Goal: Book appointment/travel/reservation

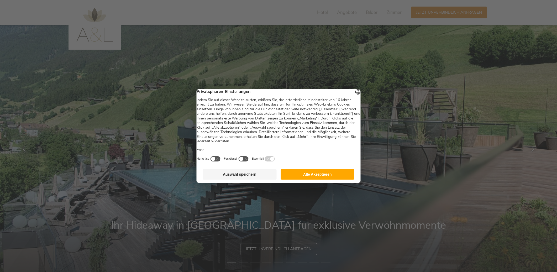
click at [251, 175] on button "Auswahl speichern" at bounding box center [240, 174] width 74 height 10
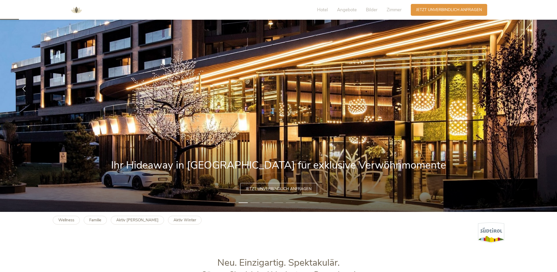
scroll to position [85, 0]
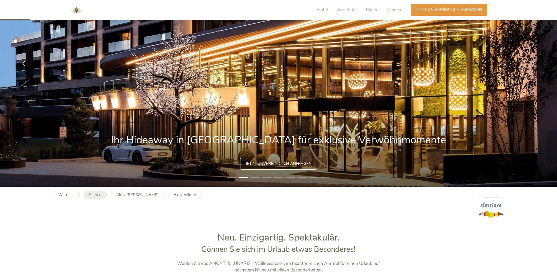
click at [93, 192] on b "Familie" at bounding box center [95, 194] width 12 height 5
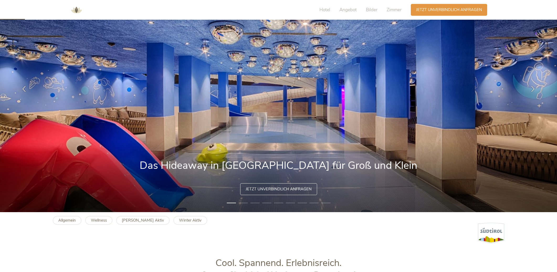
scroll to position [40, 0]
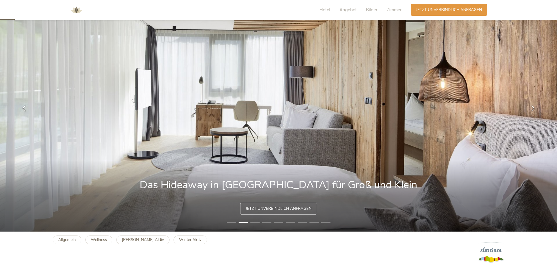
click at [255, 222] on li "3" at bounding box center [254, 222] width 9 height 5
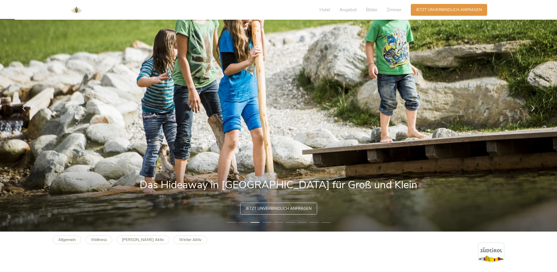
drag, startPoint x: 264, startPoint y: 222, endPoint x: 260, endPoint y: 221, distance: 3.7
click at [264, 222] on li "4" at bounding box center [266, 222] width 9 height 5
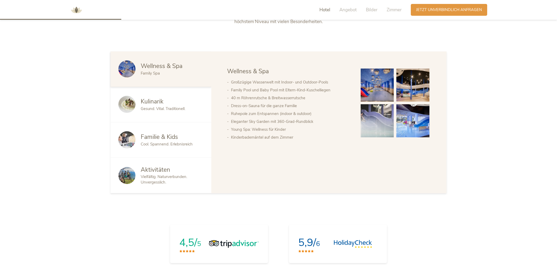
scroll to position [335, 0]
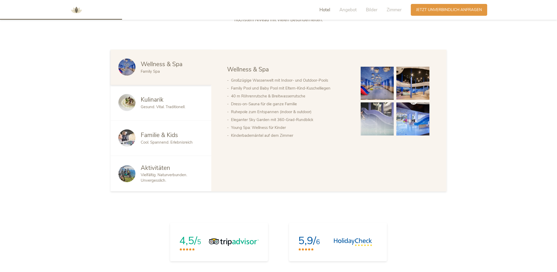
click at [153, 141] on span "Cool. Spannend. Erlebnisreich" at bounding box center [167, 142] width 52 height 5
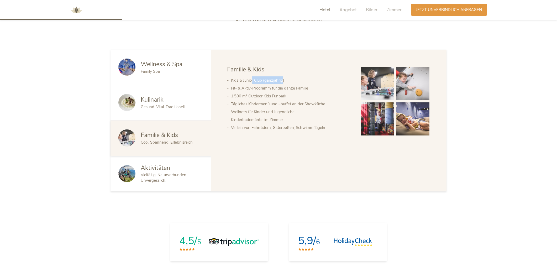
drag, startPoint x: 251, startPoint y: 78, endPoint x: 282, endPoint y: 83, distance: 31.8
click at [283, 81] on li "Kids & Junior Club (ganzjährig)" at bounding box center [290, 80] width 119 height 8
click at [389, 90] on img at bounding box center [377, 83] width 33 height 33
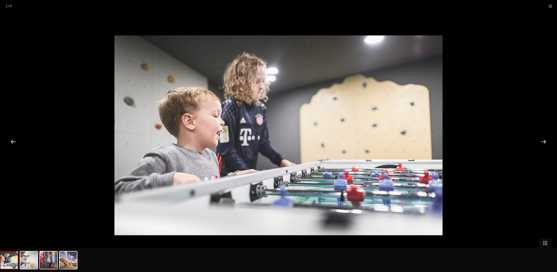
click at [541, 141] on div at bounding box center [543, 141] width 16 height 16
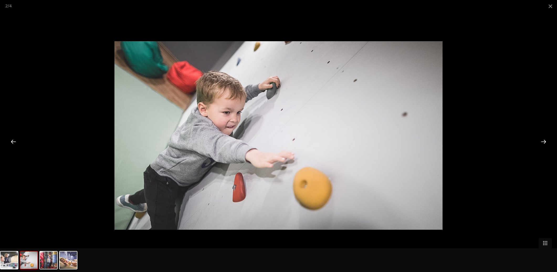
click at [541, 141] on div at bounding box center [543, 141] width 16 height 16
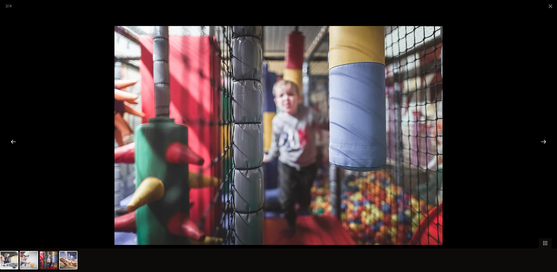
click at [541, 141] on div at bounding box center [543, 141] width 16 height 16
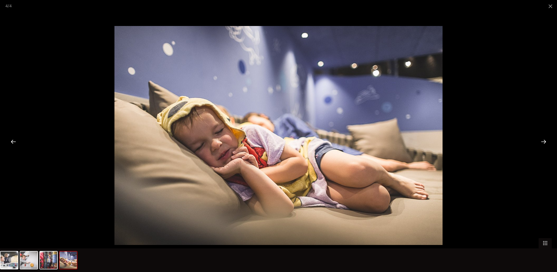
click at [541, 141] on div at bounding box center [543, 141] width 16 height 16
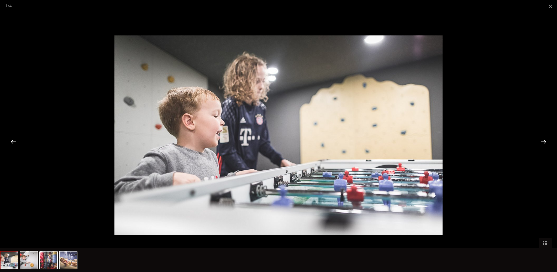
click at [541, 141] on div at bounding box center [543, 141] width 16 height 16
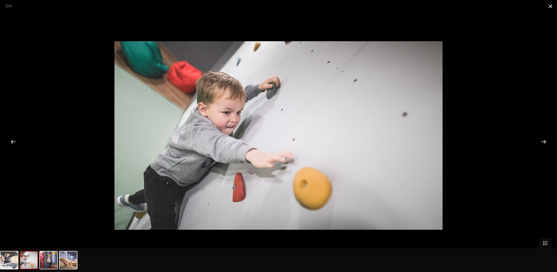
click at [547, 6] on span at bounding box center [550, 6] width 13 height 12
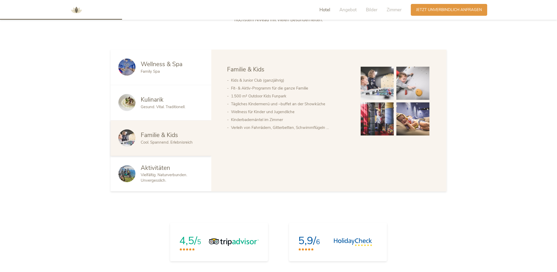
click at [168, 178] on div "Vielfältig. Naturverbunden. Unvergesslich." at bounding box center [172, 177] width 63 height 11
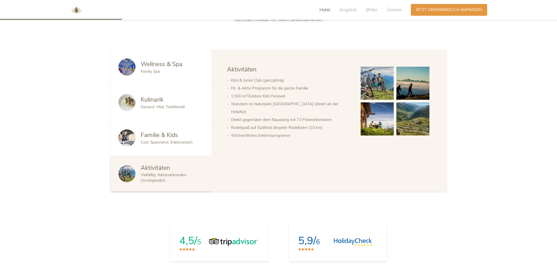
click at [169, 149] on div "Familie & Kids Cool. Spannend. Erlebnisreich" at bounding box center [160, 137] width 101 height 35
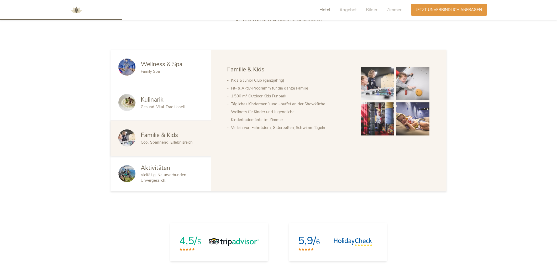
click at [163, 171] on span "Aktivitäten" at bounding box center [155, 168] width 29 height 8
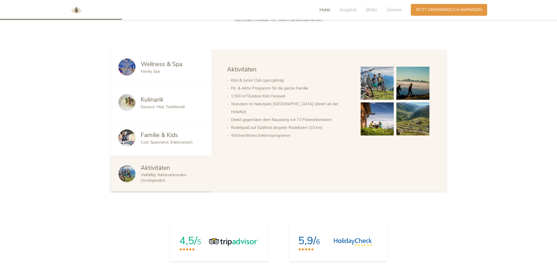
click at [163, 109] on span "Gesund. Vital. Traditionell." at bounding box center [163, 106] width 45 height 5
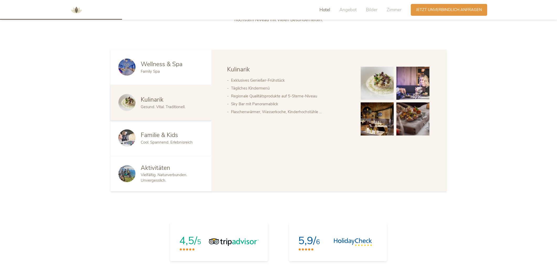
click at [180, 70] on div "Family Spa" at bounding box center [172, 72] width 63 height 6
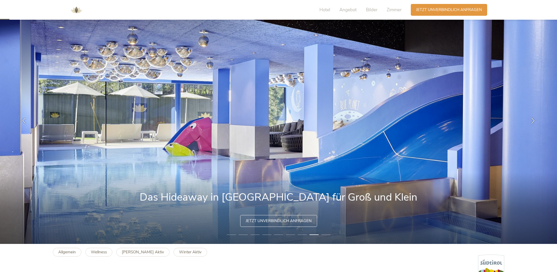
scroll to position [21, 0]
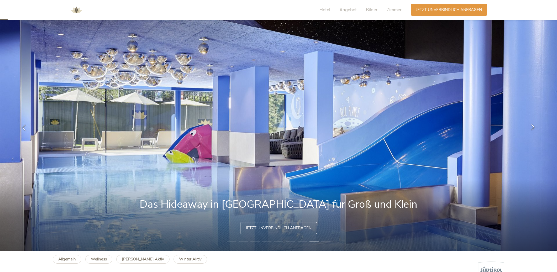
click at [532, 126] on icon at bounding box center [533, 127] width 6 height 6
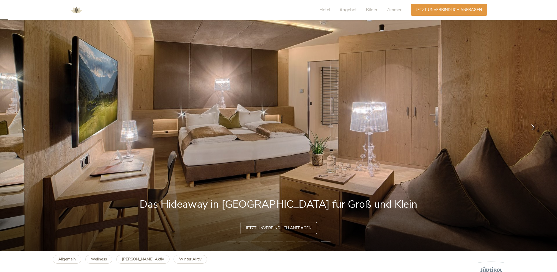
click at [532, 126] on icon at bounding box center [533, 127] width 6 height 6
click at [532, 127] on icon at bounding box center [533, 127] width 6 height 6
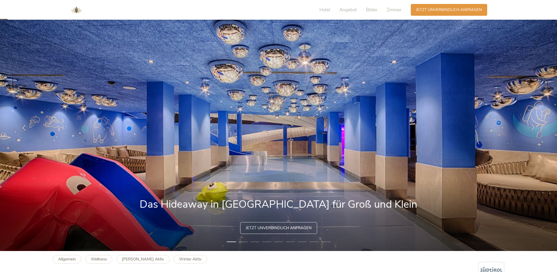
click at [532, 127] on icon at bounding box center [533, 127] width 6 height 6
click at [534, 127] on icon at bounding box center [533, 127] width 6 height 6
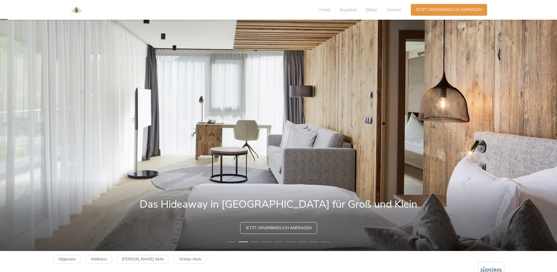
click at [534, 127] on icon at bounding box center [533, 127] width 6 height 6
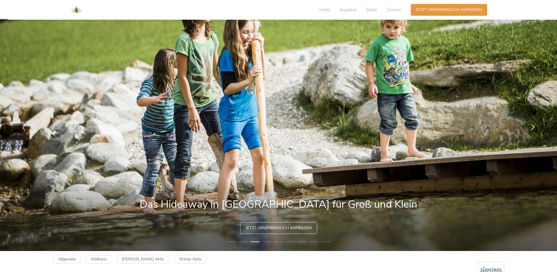
click at [534, 127] on icon at bounding box center [533, 127] width 6 height 6
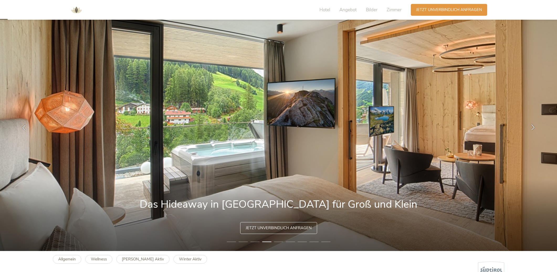
click at [534, 127] on icon at bounding box center [533, 127] width 6 height 6
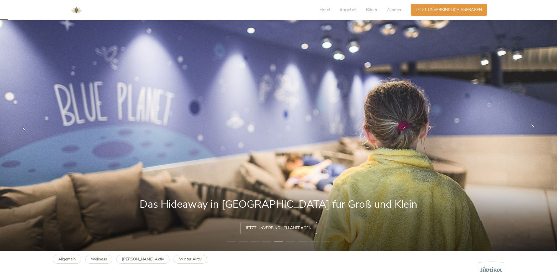
click at [534, 127] on icon at bounding box center [533, 127] width 6 height 6
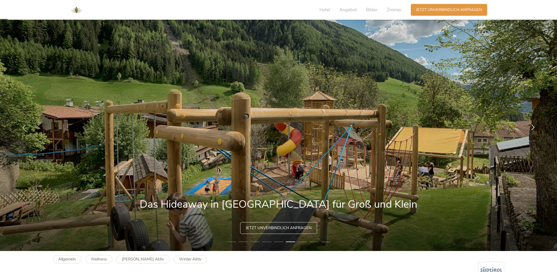
click at [534, 127] on icon at bounding box center [533, 127] width 6 height 6
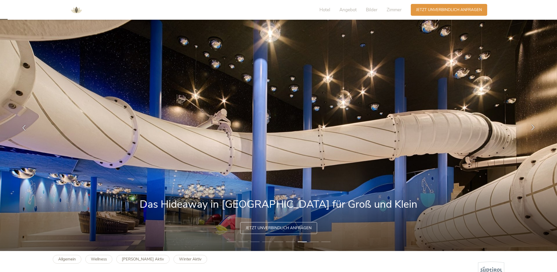
click at [533, 127] on icon at bounding box center [533, 127] width 6 height 6
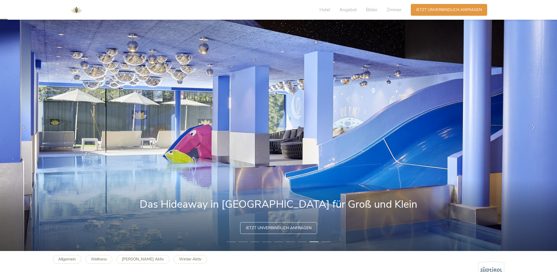
click at [533, 127] on icon at bounding box center [533, 127] width 6 height 6
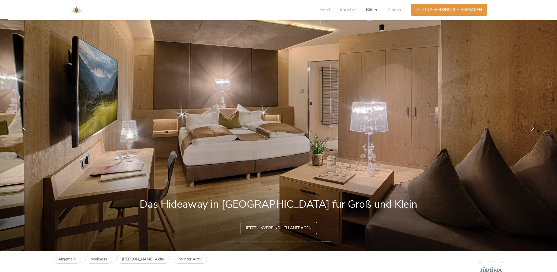
click at [367, 10] on span "Bilder" at bounding box center [372, 10] width 12 height 6
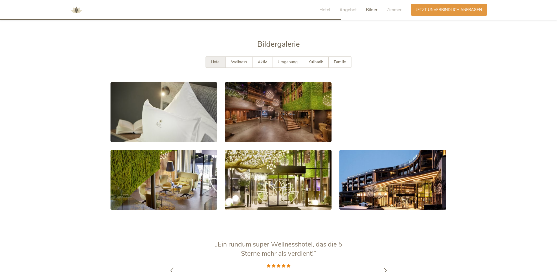
scroll to position [985, 0]
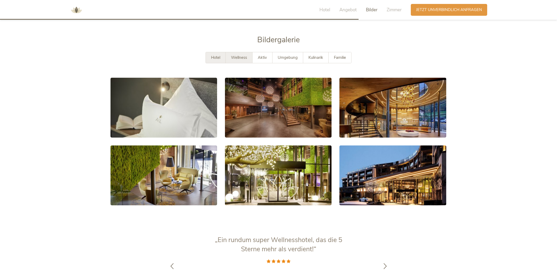
click at [240, 52] on div "Wellness" at bounding box center [239, 57] width 27 height 11
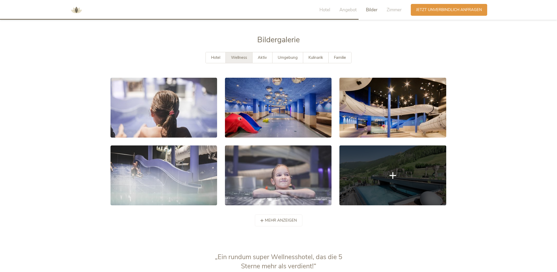
click at [386, 164] on link at bounding box center [392, 175] width 107 height 60
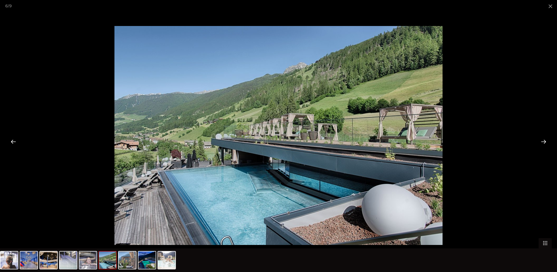
click at [542, 141] on div at bounding box center [543, 141] width 16 height 16
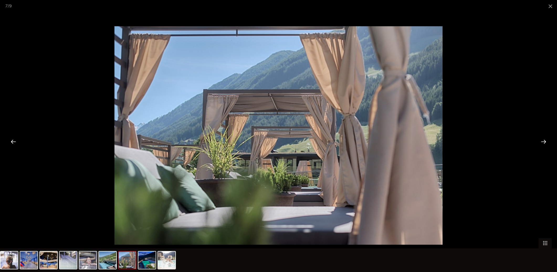
click at [542, 141] on div at bounding box center [543, 141] width 16 height 16
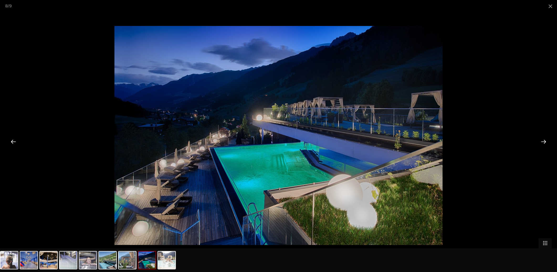
click at [542, 141] on div at bounding box center [543, 141] width 16 height 16
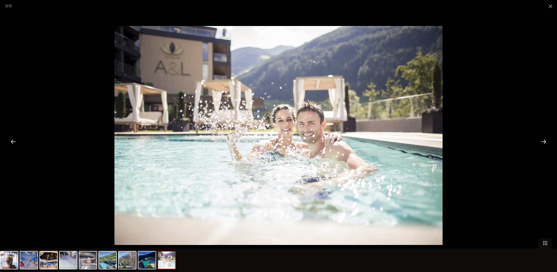
click at [542, 141] on div at bounding box center [543, 141] width 16 height 16
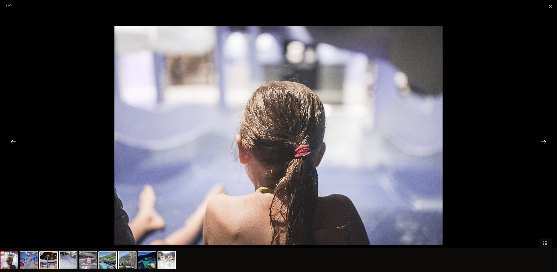
click at [542, 141] on div at bounding box center [543, 141] width 16 height 16
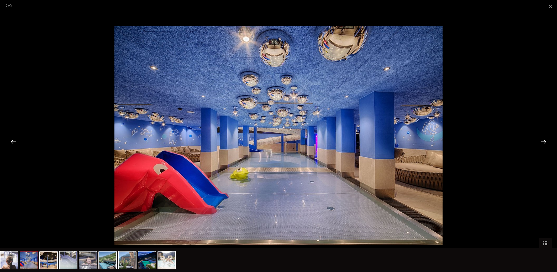
click at [542, 141] on div at bounding box center [543, 141] width 16 height 16
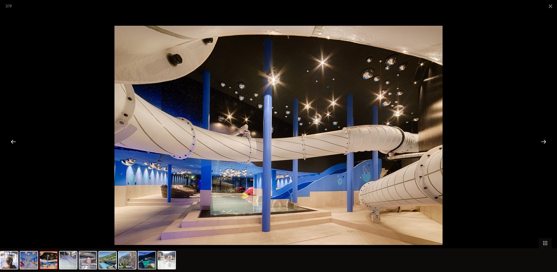
click at [542, 141] on div at bounding box center [543, 141] width 16 height 16
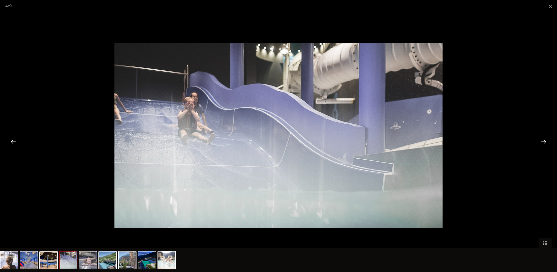
click at [542, 141] on div at bounding box center [543, 141] width 16 height 16
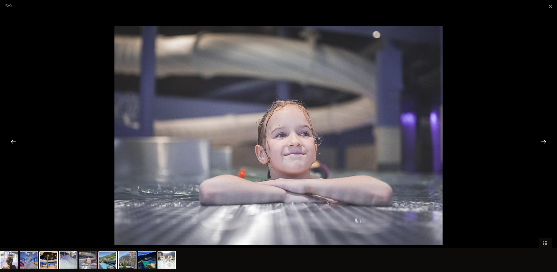
click at [542, 141] on div at bounding box center [543, 141] width 16 height 16
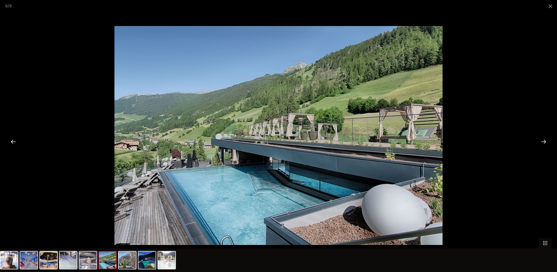
click at [542, 141] on div at bounding box center [543, 141] width 16 height 16
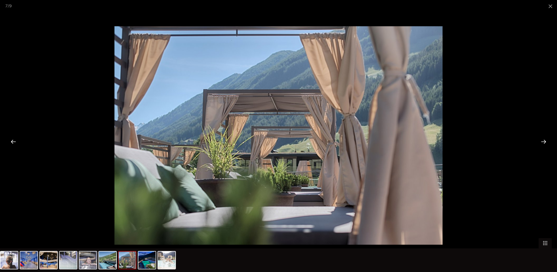
click at [542, 141] on div at bounding box center [543, 141] width 16 height 16
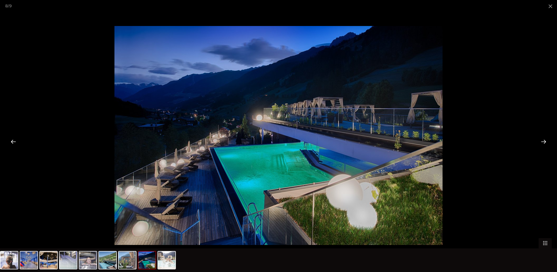
click at [542, 141] on div at bounding box center [543, 141] width 16 height 16
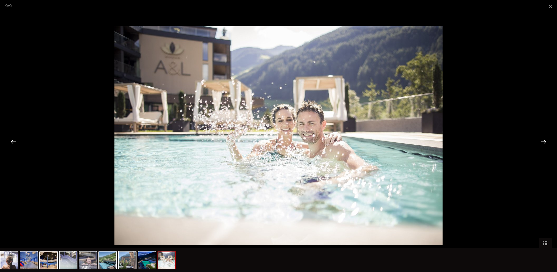
click at [542, 141] on div at bounding box center [543, 141] width 16 height 16
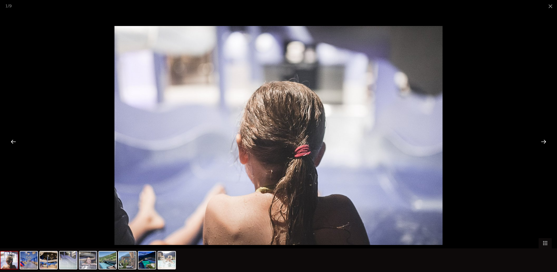
click at [542, 141] on div at bounding box center [543, 141] width 16 height 16
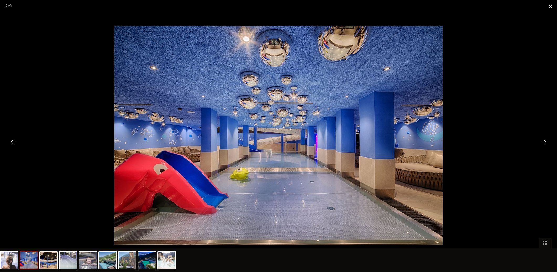
drag, startPoint x: 552, startPoint y: 5, endPoint x: 546, endPoint y: 10, distance: 7.8
click at [552, 5] on span at bounding box center [550, 6] width 13 height 12
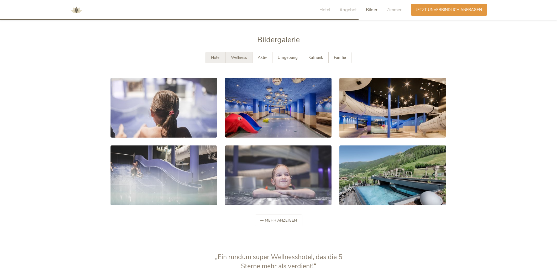
click at [219, 55] on span "Hotel" at bounding box center [215, 57] width 9 height 5
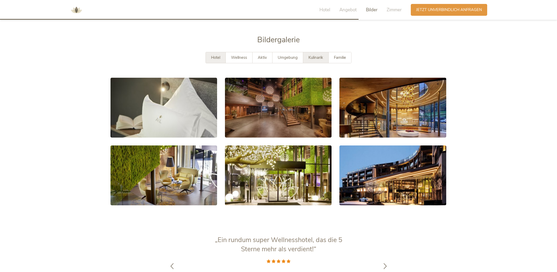
click at [315, 55] on span "Kulinarik" at bounding box center [315, 57] width 15 height 5
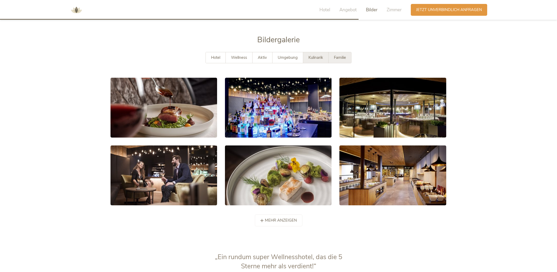
click at [338, 55] on span "Familie" at bounding box center [340, 57] width 12 height 5
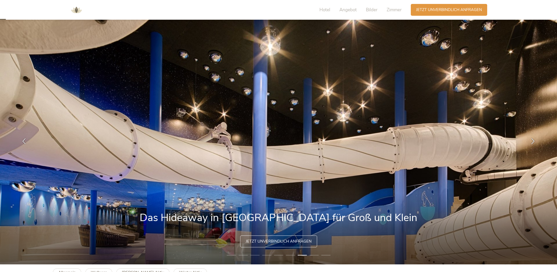
scroll to position [0, 0]
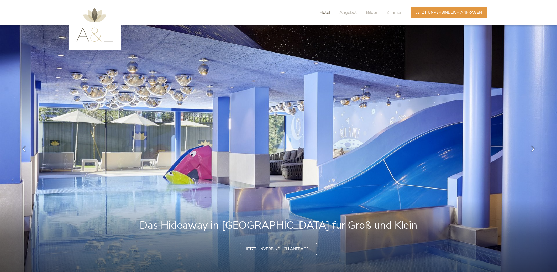
drag, startPoint x: 321, startPoint y: 12, endPoint x: 330, endPoint y: 11, distance: 9.0
click at [321, 12] on span "Hotel" at bounding box center [324, 12] width 11 height 6
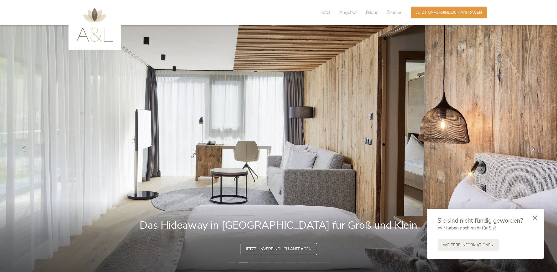
scroll to position [1, 0]
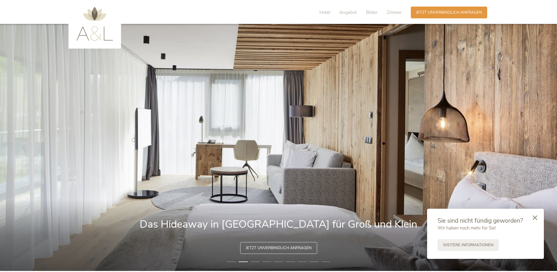
click at [86, 35] on img at bounding box center [94, 24] width 37 height 34
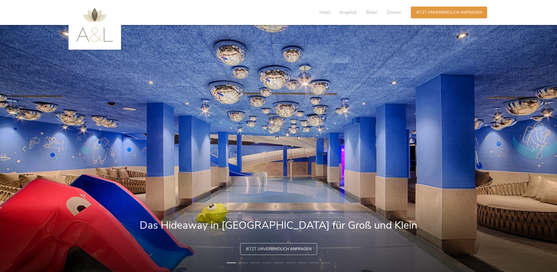
click at [92, 32] on img at bounding box center [94, 25] width 37 height 34
click at [326, 16] on div "Hotel Angebot Bilder Zimmer" at bounding box center [362, 13] width 98 height 12
drag, startPoint x: 324, startPoint y: 13, endPoint x: 340, endPoint y: 15, distance: 16.3
click at [324, 13] on span "Hotel" at bounding box center [324, 12] width 11 height 6
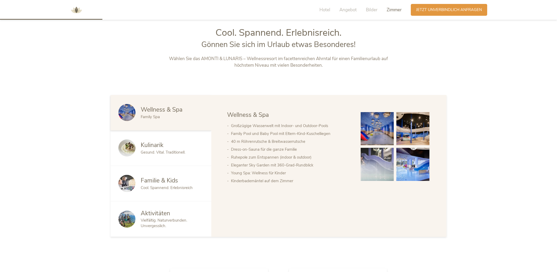
click at [395, 12] on span "Zimmer" at bounding box center [394, 10] width 15 height 6
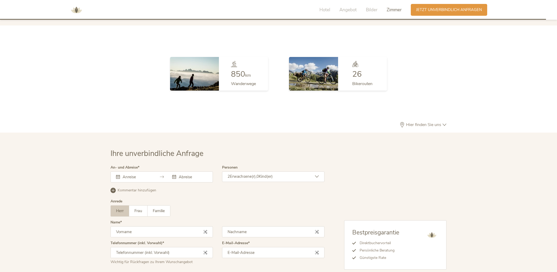
scroll to position [1530, 0]
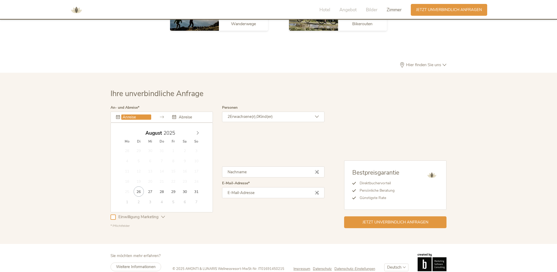
click at [127, 114] on input "text" at bounding box center [136, 116] width 30 height 5
click at [196, 128] on span at bounding box center [197, 131] width 9 height 7
click at [196, 131] on icon at bounding box center [198, 133] width 4 height 4
type input "25.10.2025"
type input "01.11.2025"
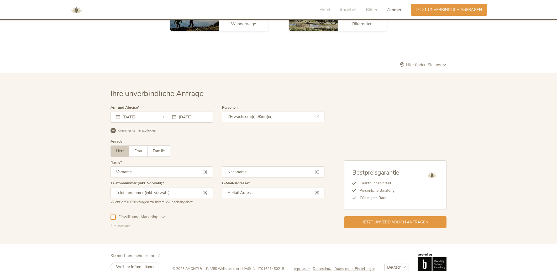
click at [240, 114] on span "Erwachsene(r)," at bounding box center [243, 116] width 27 height 5
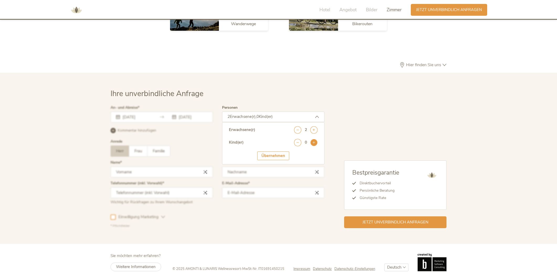
drag, startPoint x: 309, startPoint y: 134, endPoint x: 314, endPoint y: 134, distance: 4.7
click at [312, 139] on div "0" at bounding box center [306, 142] width 24 height 7
click at [314, 139] on icon at bounding box center [313, 142] width 7 height 7
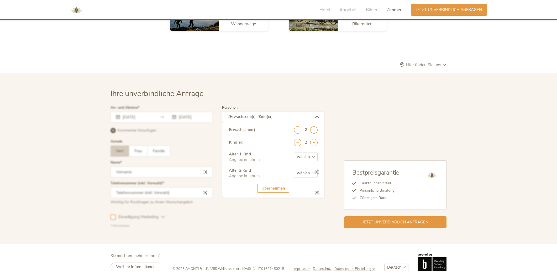
click at [302, 152] on select "wählen 0 1 2 3 4 5 6 7 8 9 10 11 12 13 14 15 16 17" at bounding box center [306, 156] width 24 height 9
select select "6"
click at [294, 152] on select "wählen 0 1 2 3 4 5 6 7 8 9 10 11 12 13 14 15 16 17" at bounding box center [306, 156] width 24 height 9
click at [300, 169] on select "wählen 0 1 2 3 4 5 6 7 8 9 10 11 12 13 14 15 16 17" at bounding box center [306, 173] width 24 height 9
select select "10"
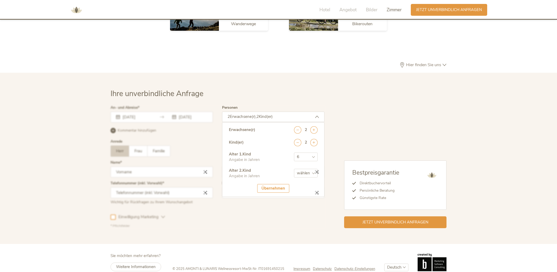
click at [294, 169] on select "wählen 0 1 2 3 4 5 6 7 8 9 10 11 12 13 14 15 16 17" at bounding box center [306, 173] width 24 height 9
drag, startPoint x: 280, startPoint y: 181, endPoint x: 217, endPoint y: 173, distance: 63.2
click at [279, 184] on div "Übernehmen" at bounding box center [273, 188] width 32 height 9
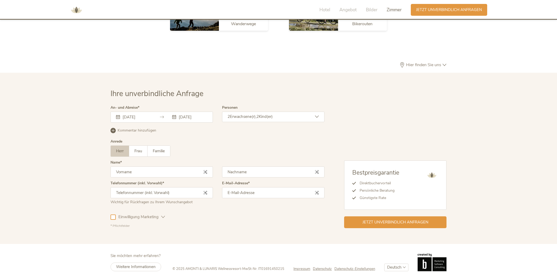
click at [128, 166] on input "text" at bounding box center [161, 171] width 102 height 11
type input "M"
type input "Fichtner"
click at [135, 166] on input "M" at bounding box center [161, 171] width 102 height 11
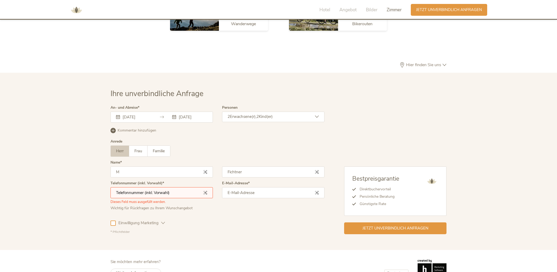
click at [117, 187] on input "text" at bounding box center [161, 192] width 102 height 11
type input "004917738862309"
drag, startPoint x: 251, startPoint y: 201, endPoint x: 251, endPoint y: 188, distance: 13.4
click at [251, 200] on div "E-Mail-Adresse" at bounding box center [273, 197] width 102 height 33
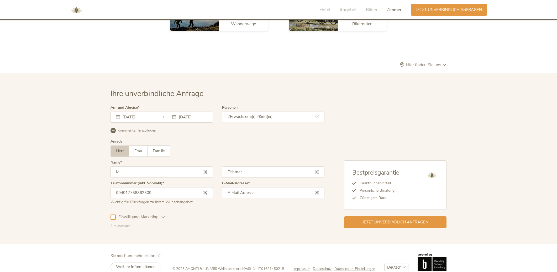
click at [250, 187] on input "email" at bounding box center [273, 192] width 102 height 11
type input "fichtner@gmail.com"
click at [219, 208] on div "Einwilligung Marketing Einwilligung Profilierung" at bounding box center [217, 215] width 214 height 15
click at [377, 219] on span "Jetzt unverbindlich anfragen" at bounding box center [395, 222] width 66 height 6
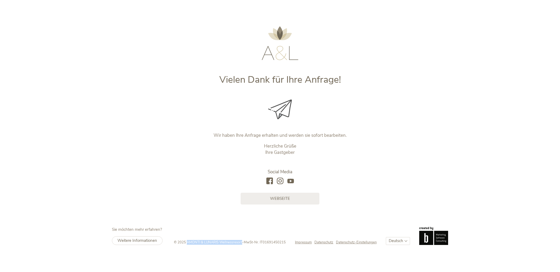
drag, startPoint x: 185, startPoint y: 240, endPoint x: 240, endPoint y: 242, distance: 55.4
click at [240, 242] on div "© 2025 AMONTI & LUNARIS Wellnessresort - MwSt-Nr. IT01691450215" at bounding box center [234, 242] width 121 height 5
copy span "AMONTI & LUNARIS Wellnessresort"
